Goal: Task Accomplishment & Management: Manage account settings

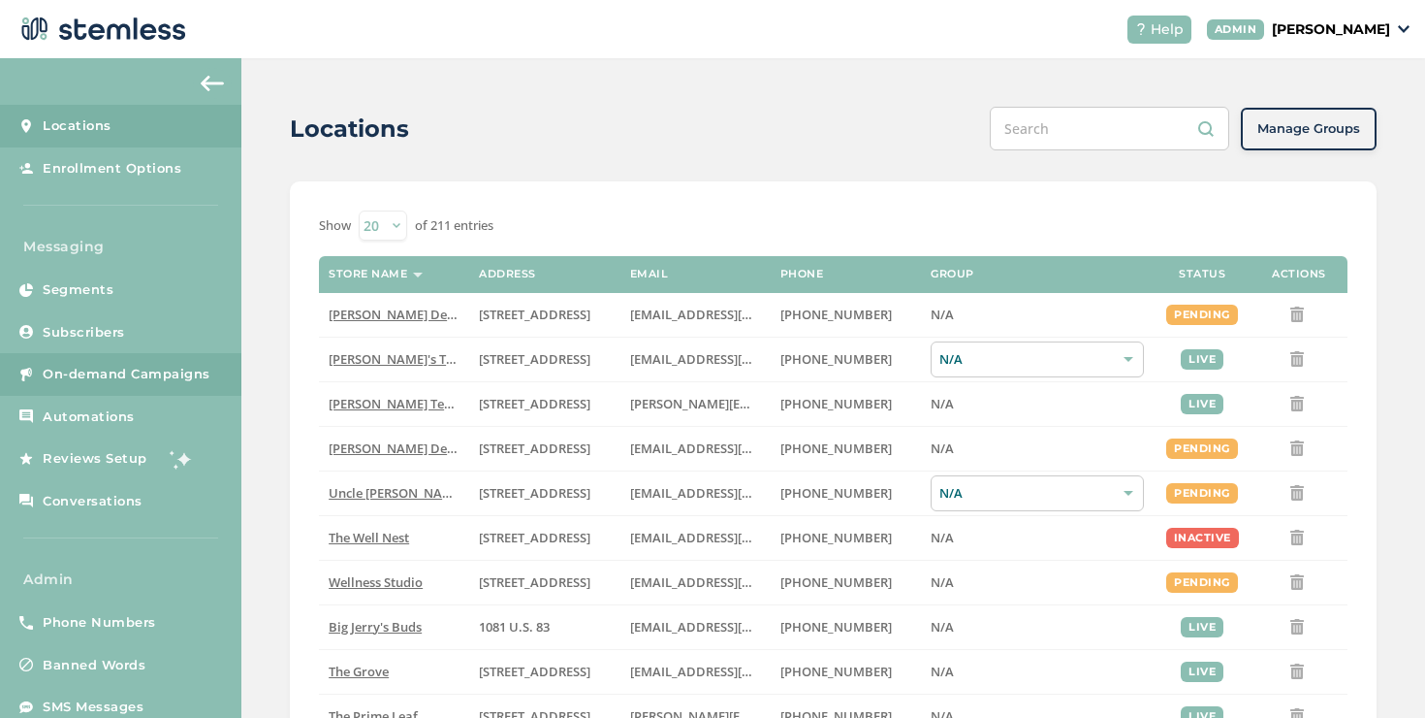
click at [168, 358] on link "On-demand Campaigns" at bounding box center [120, 374] width 241 height 43
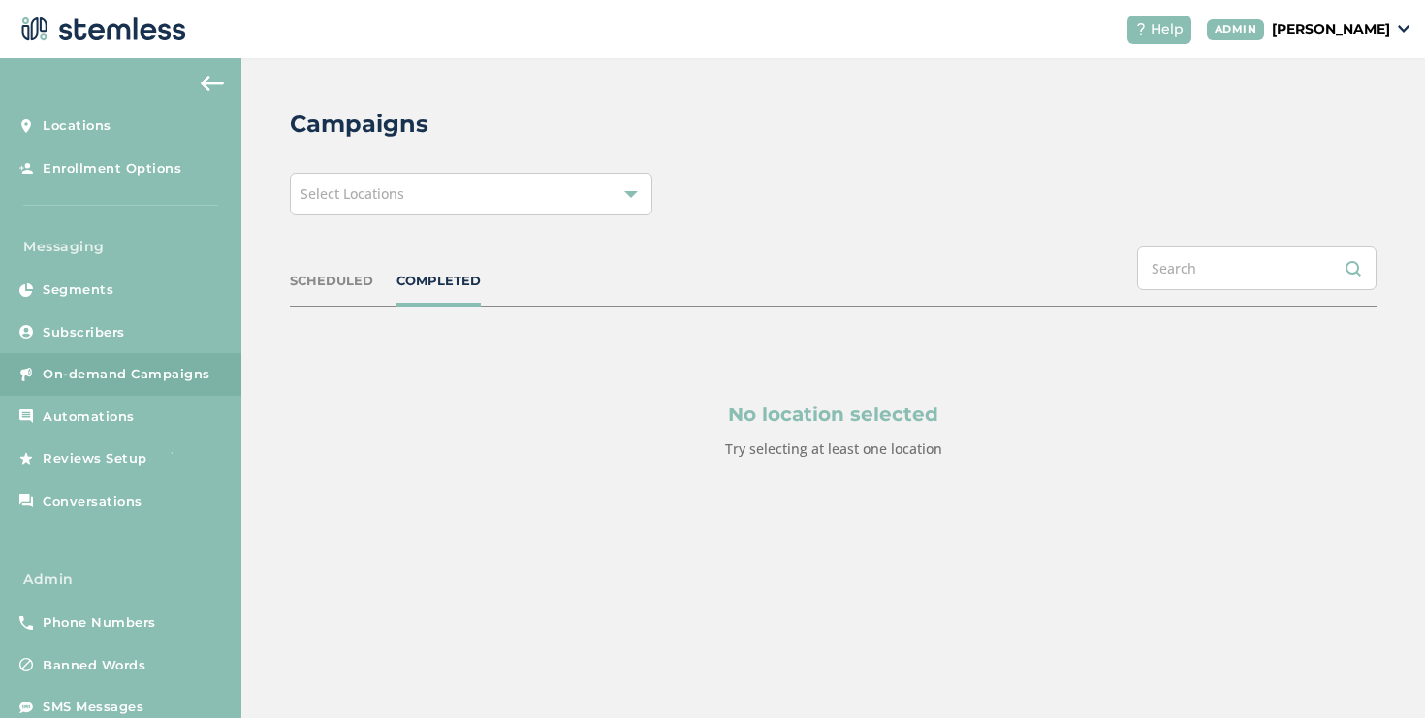
click at [455, 193] on div "Select Locations" at bounding box center [471, 194] width 363 height 43
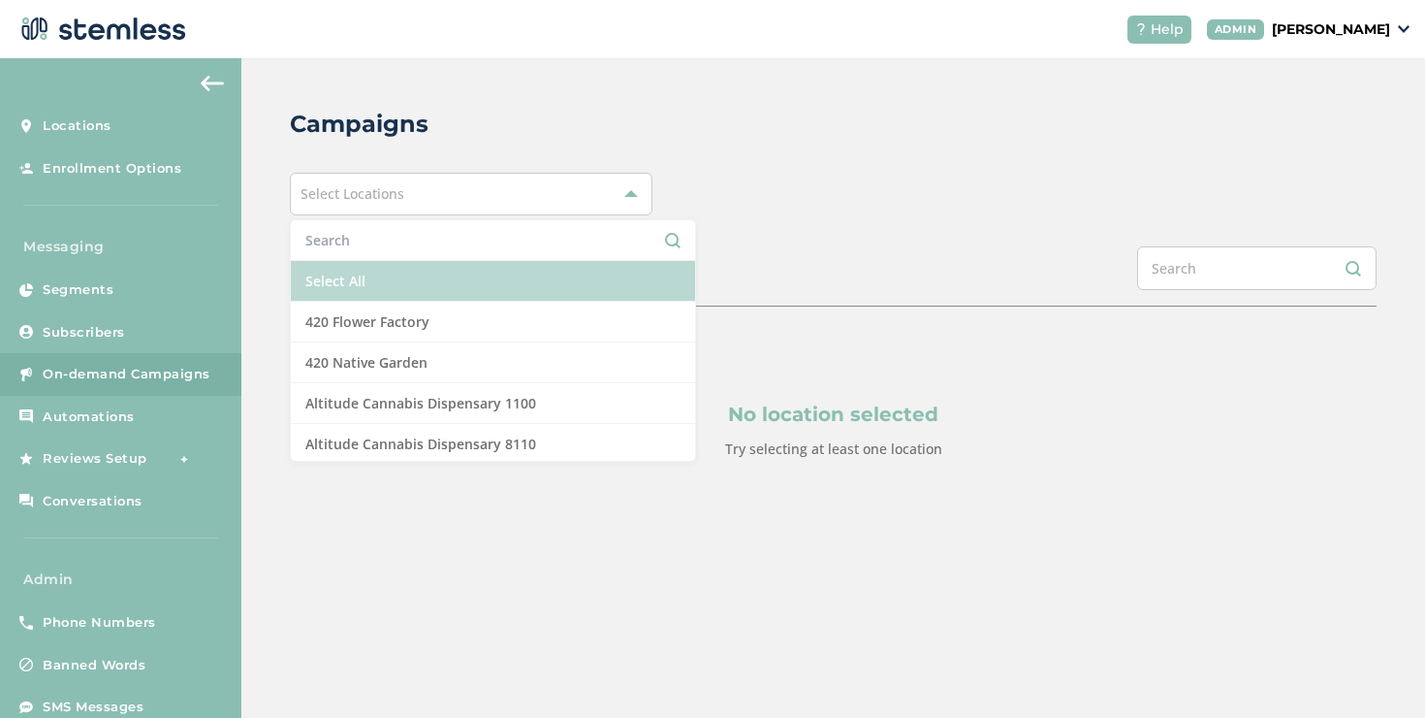
click at [371, 286] on li "Select All" at bounding box center [493, 281] width 404 height 41
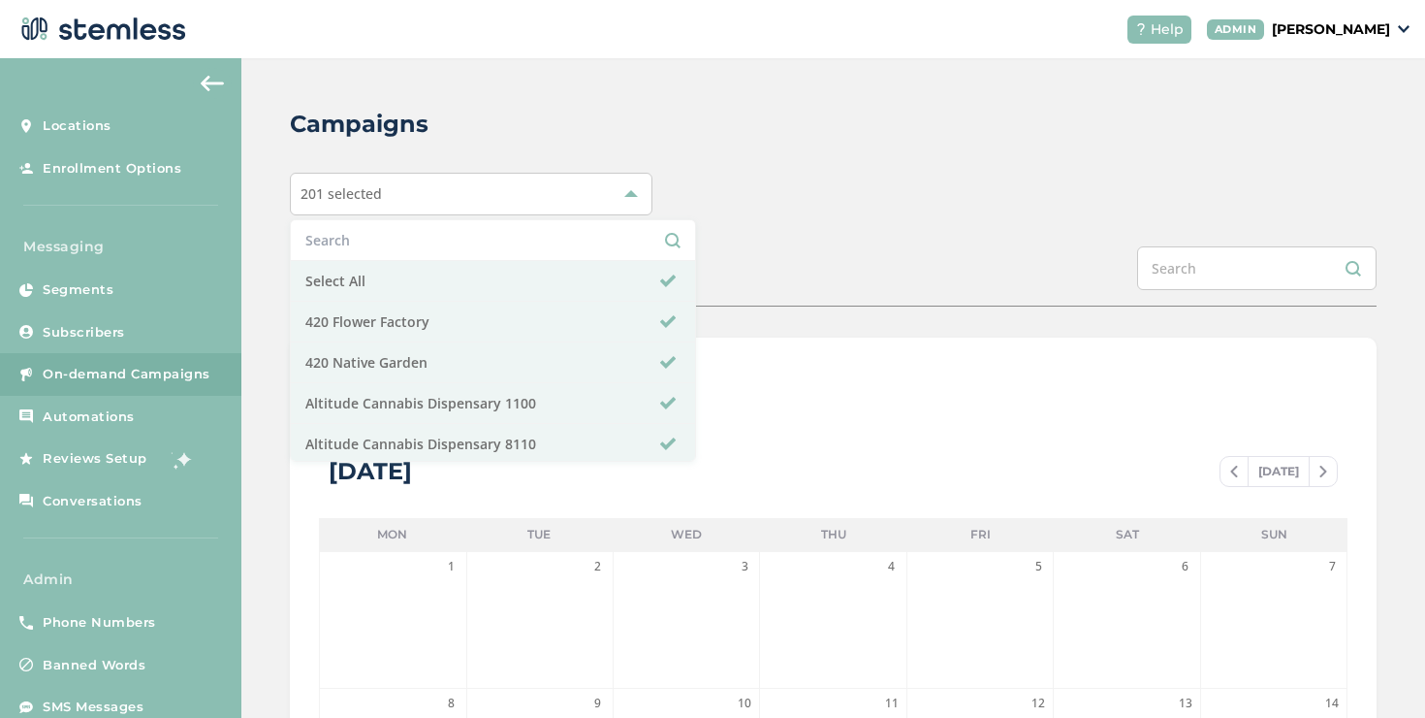
click at [744, 267] on div "SCHEDULED COMPLETED" at bounding box center [833, 276] width 1087 height 60
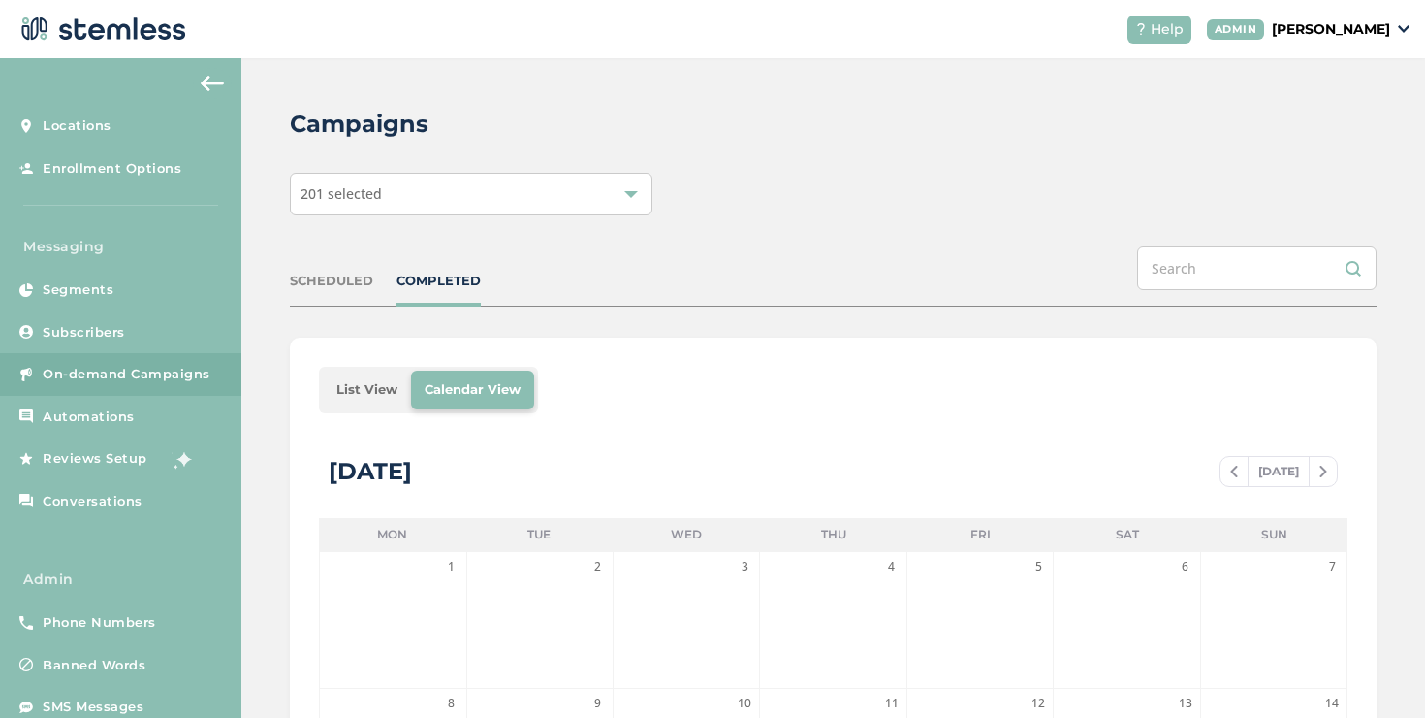
click at [364, 398] on li "List View" at bounding box center [367, 389] width 88 height 39
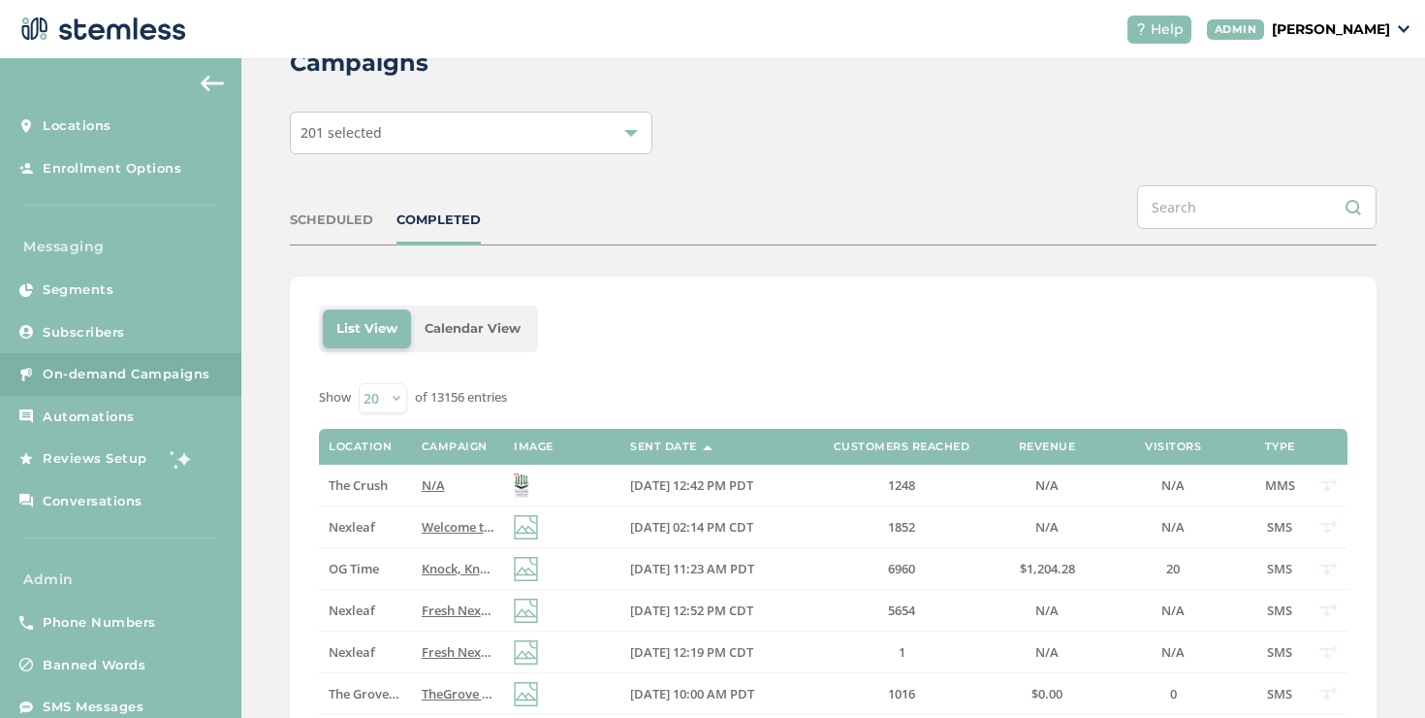
scroll to position [283, 0]
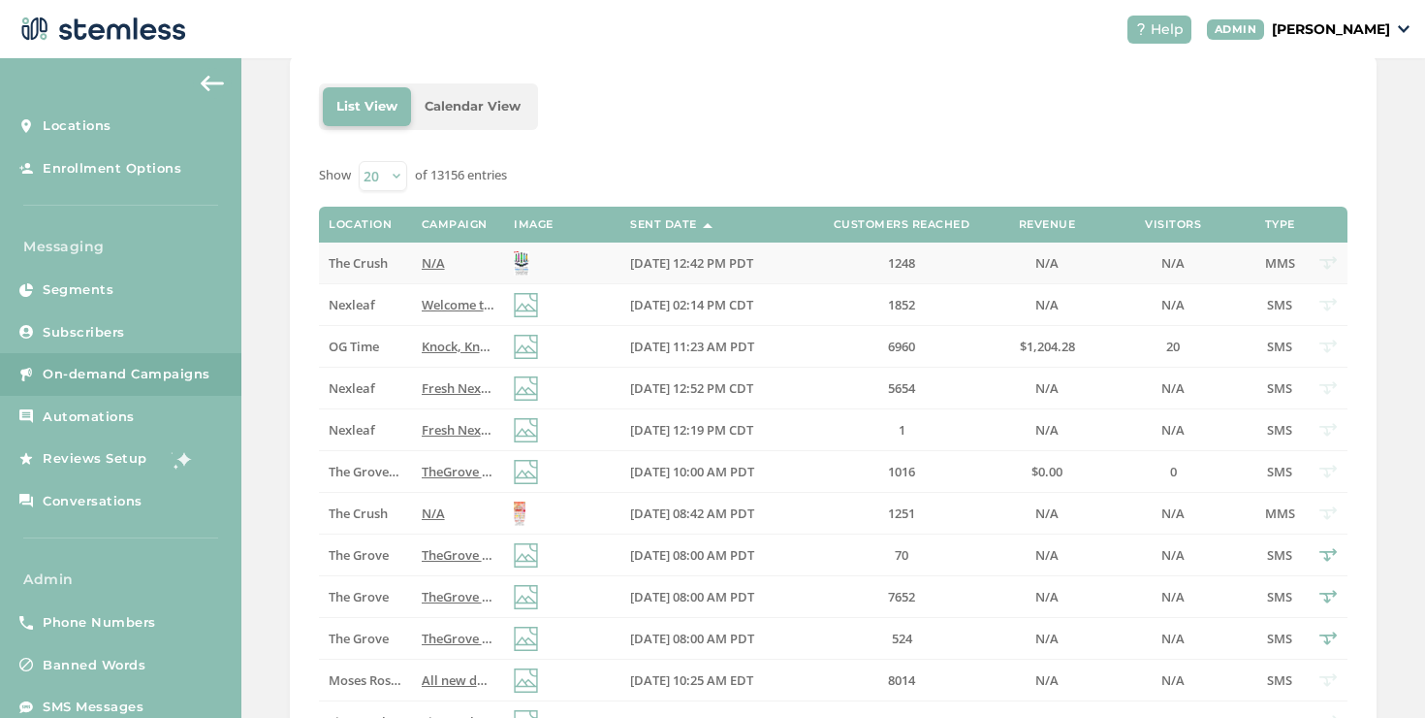
click at [470, 262] on label "N/A" at bounding box center [458, 263] width 73 height 16
